Goal: Use online tool/utility: Use online tool/utility

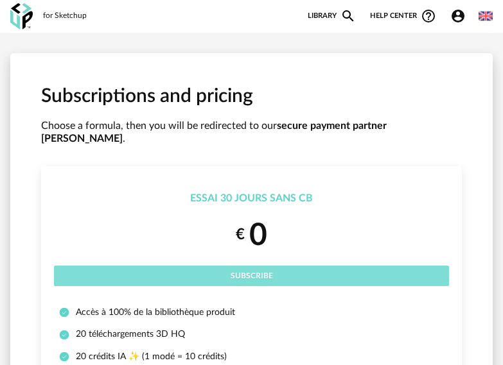
click at [256, 272] on span "Subscribe" at bounding box center [251, 276] width 42 height 8
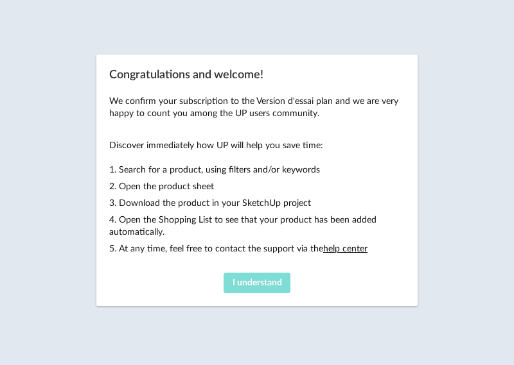
click at [266, 279] on span "I understand" at bounding box center [256, 283] width 49 height 9
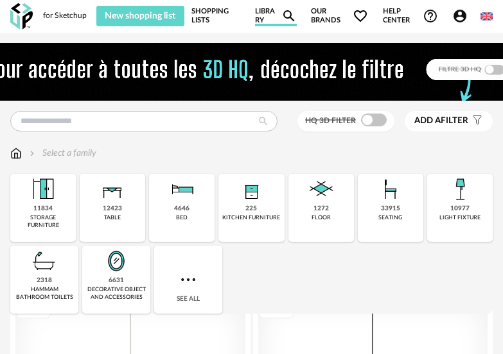
click at [486, 17] on img at bounding box center [486, 16] width 12 height 12
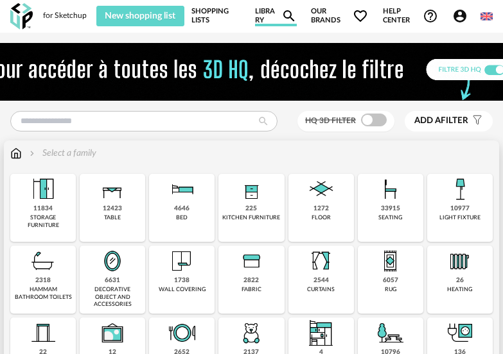
click at [245, 208] on div "225 kitchen furniture" at bounding box center [250, 208] width 65 height 68
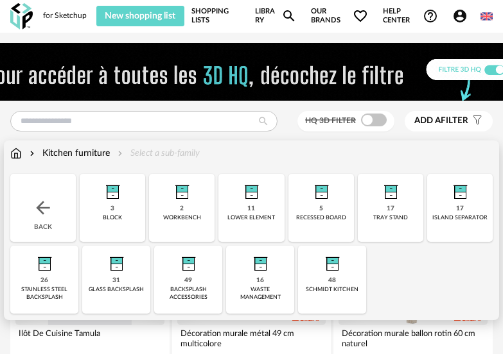
click at [80, 150] on div "Kitchen furniture" at bounding box center [68, 153] width 83 height 13
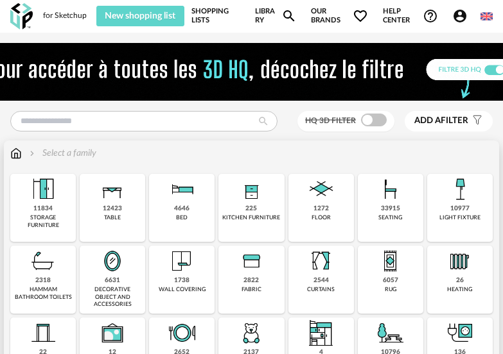
click at [249, 216] on div "kitchen furniture" at bounding box center [251, 217] width 58 height 7
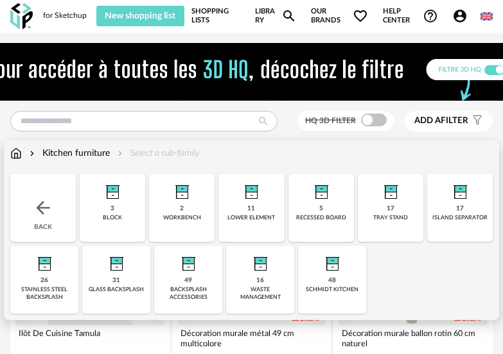
click at [114, 198] on img at bounding box center [112, 189] width 31 height 31
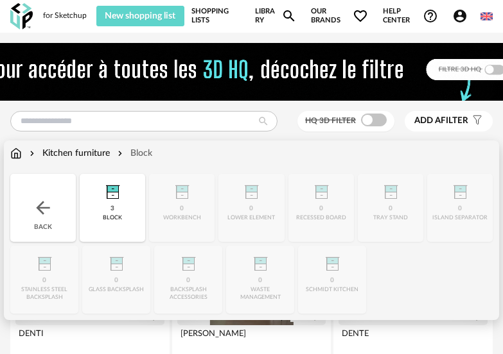
click at [39, 205] on img at bounding box center [43, 208] width 21 height 21
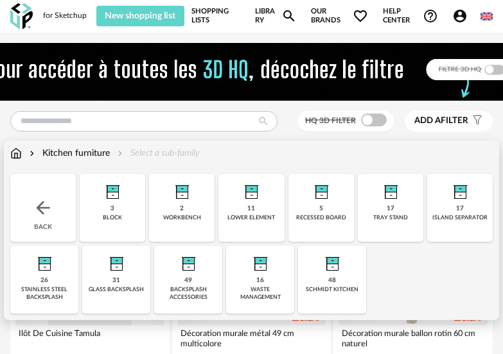
click at [13, 152] on img at bounding box center [16, 153] width 12 height 13
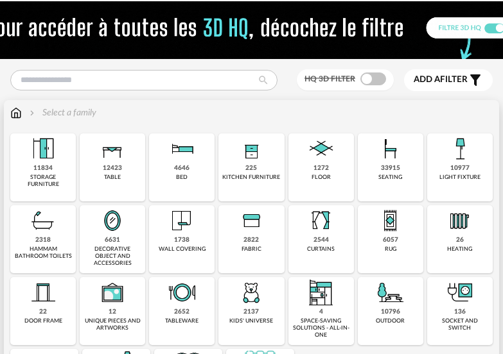
scroll to position [64, 0]
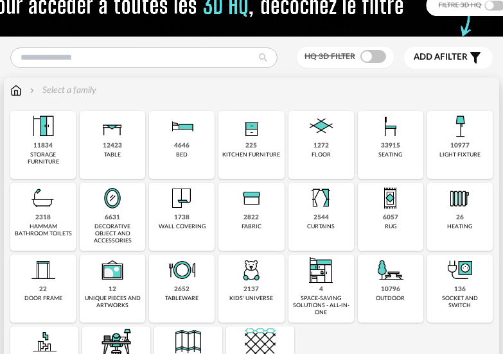
click at [444, 151] on div "light fixture" at bounding box center [459, 154] width 41 height 7
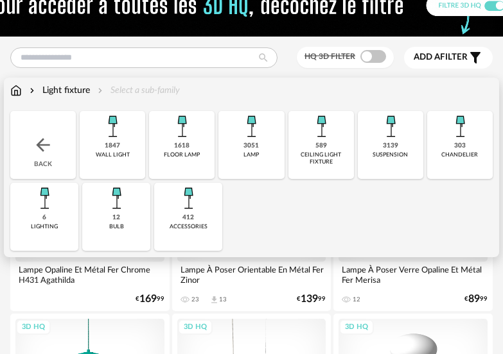
click at [388, 133] on img at bounding box center [390, 126] width 31 height 31
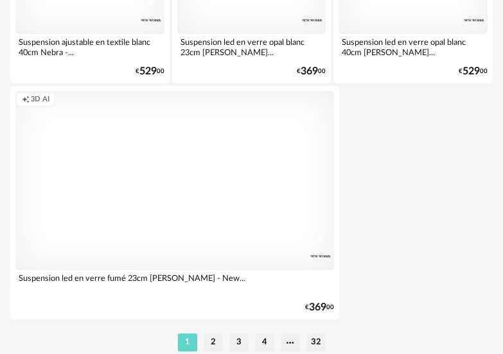
scroll to position [4814, 0]
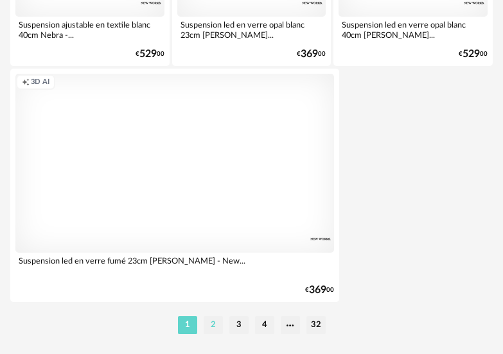
click at [213, 327] on li "2" at bounding box center [212, 325] width 19 height 18
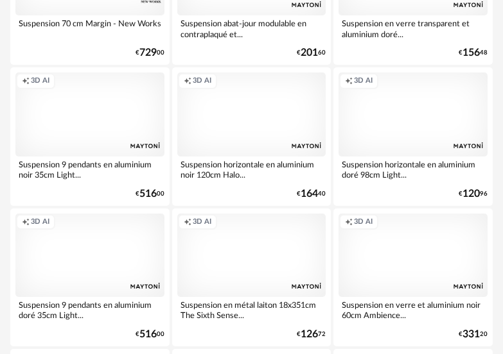
scroll to position [514, 0]
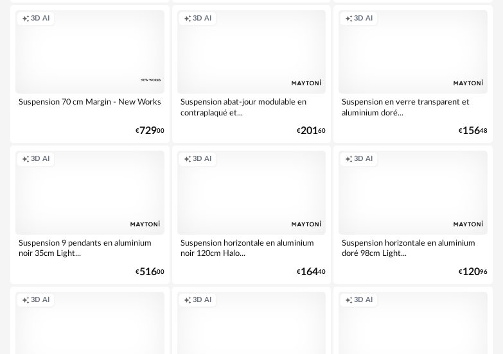
click at [263, 207] on div "Creation icon 3D AI" at bounding box center [251, 192] width 149 height 83
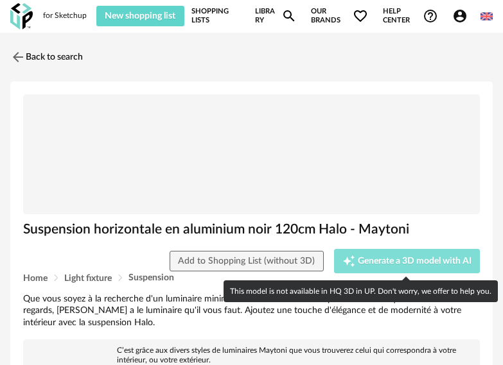
click at [399, 258] on span "Generate a 3D model with AI" at bounding box center [415, 261] width 114 height 9
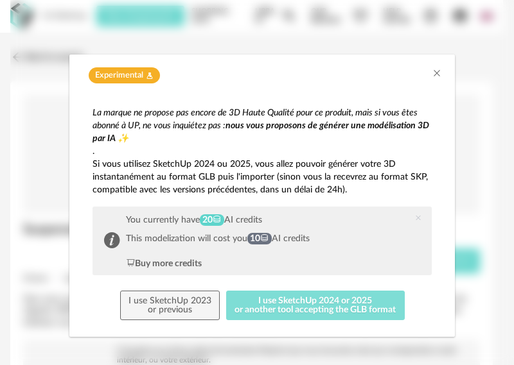
click at [336, 305] on button "I use SketchUp 2024 or 2025 or another tool accepting the GLB format" at bounding box center [315, 306] width 178 height 30
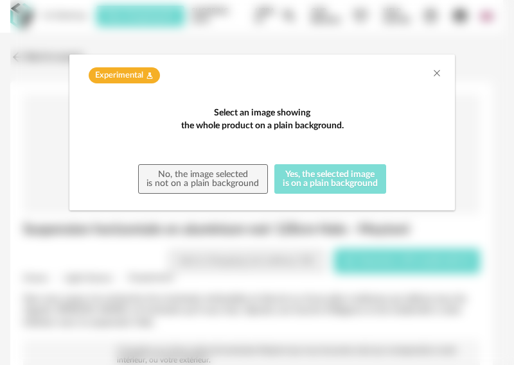
click at [324, 194] on button "Yes, the selected image is on a plain background" at bounding box center [330, 179] width 112 height 30
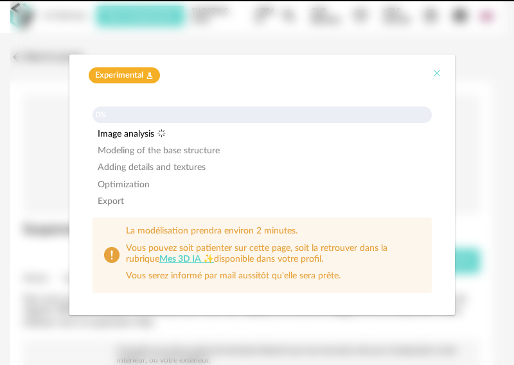
click at [435, 73] on icon "Close" at bounding box center [436, 73] width 10 height 10
